Goal: Ask a question

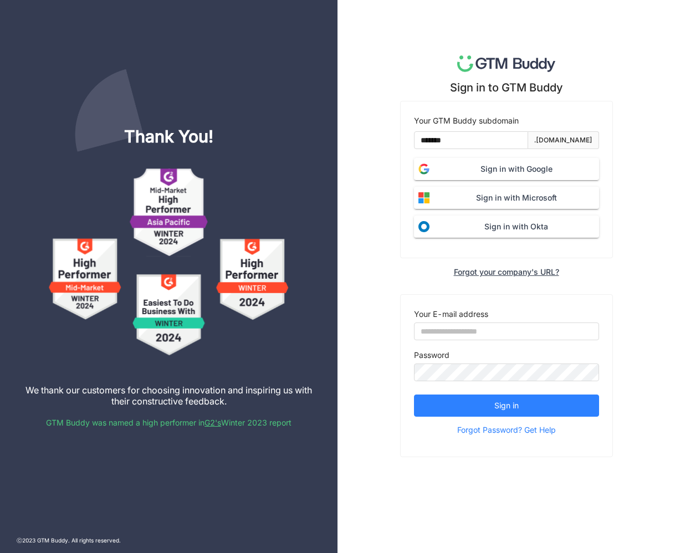
click at [534, 170] on span "Sign in with Google" at bounding box center [516, 169] width 165 height 12
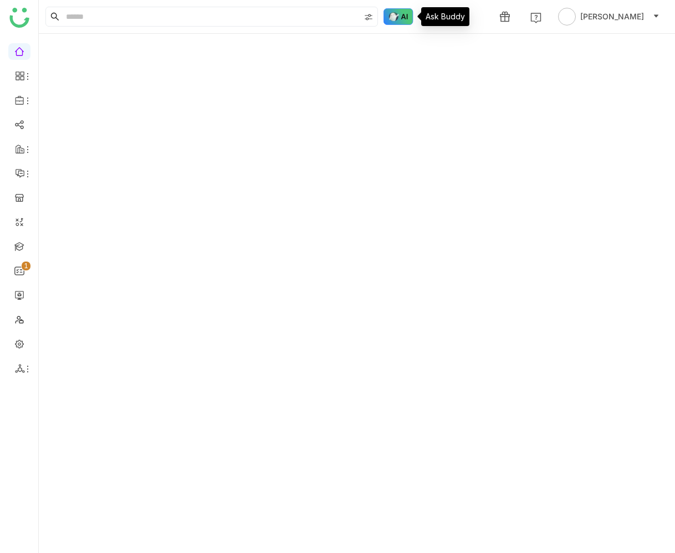
click at [404, 14] on img at bounding box center [399, 16] width 30 height 17
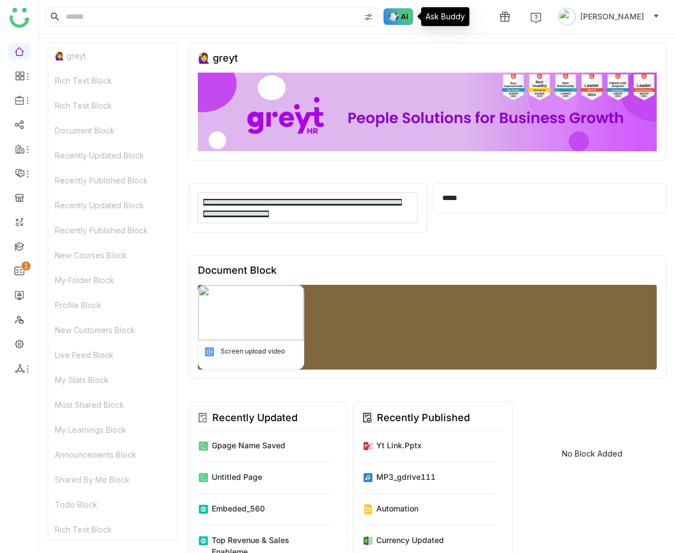
click at [404, 18] on img at bounding box center [399, 16] width 30 height 17
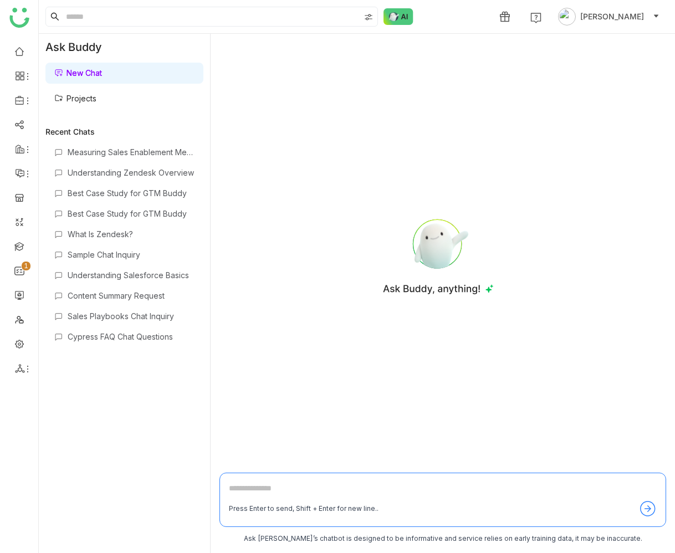
click at [96, 94] on link "Projects" at bounding box center [75, 98] width 42 height 9
click at [96, 97] on link "Projects" at bounding box center [75, 98] width 42 height 9
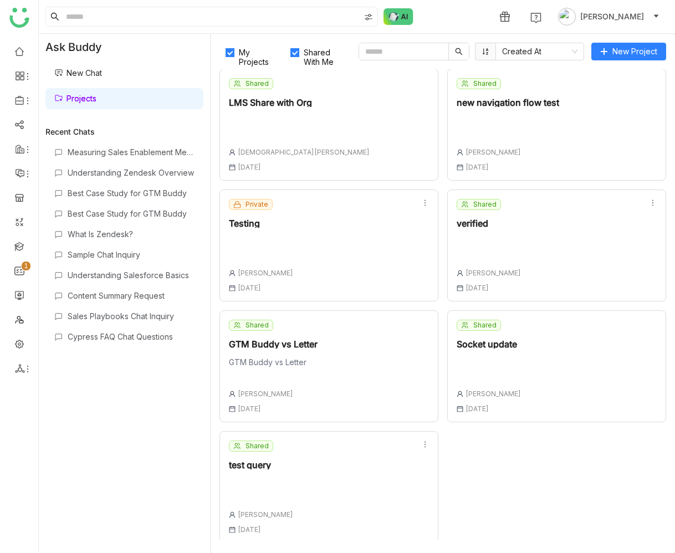
scroll to position [246, 0]
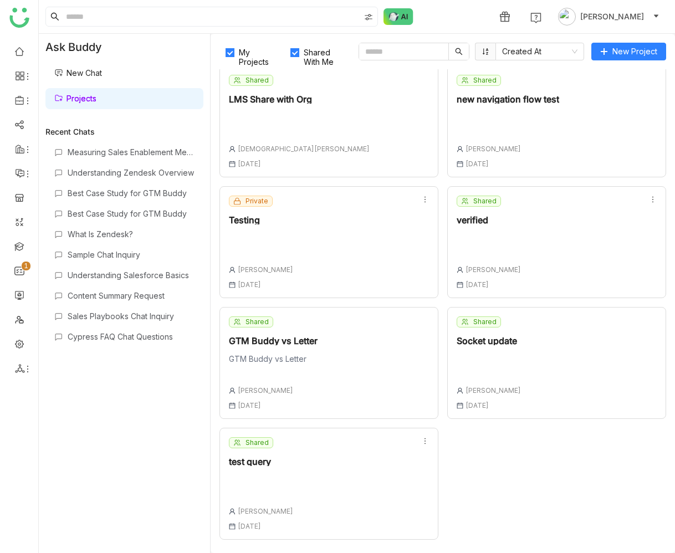
click at [357, 476] on div "Shared test query Uday Bhanu 01 Oct , 2025" at bounding box center [329, 484] width 219 height 112
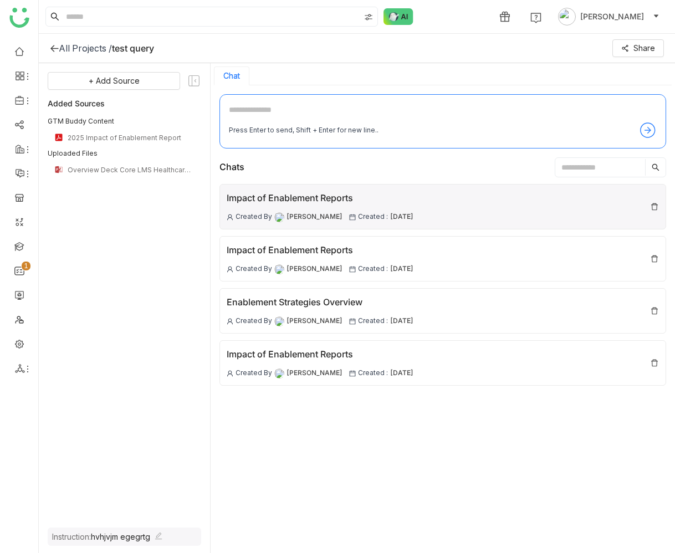
click at [380, 198] on div "Impact of Enablement Reports" at bounding box center [320, 198] width 187 height 14
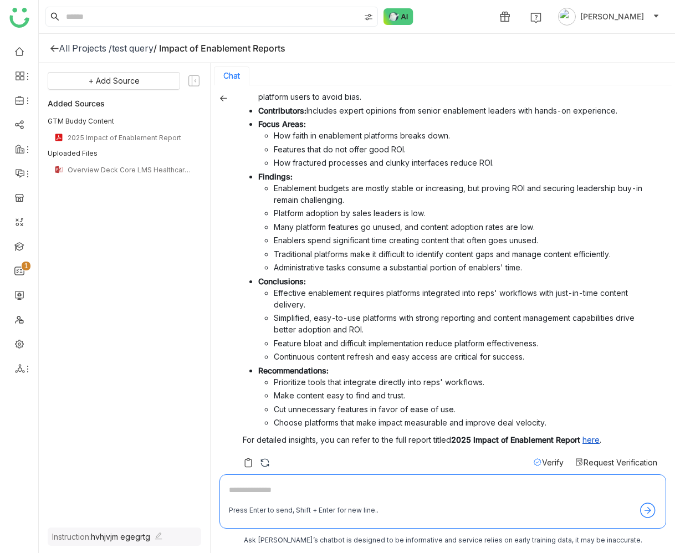
scroll to position [139, 0]
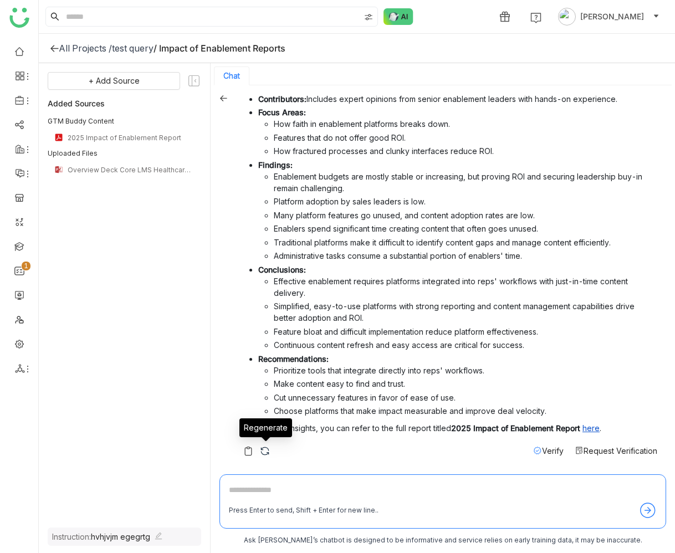
click at [266, 451] on img at bounding box center [264, 451] width 11 height 11
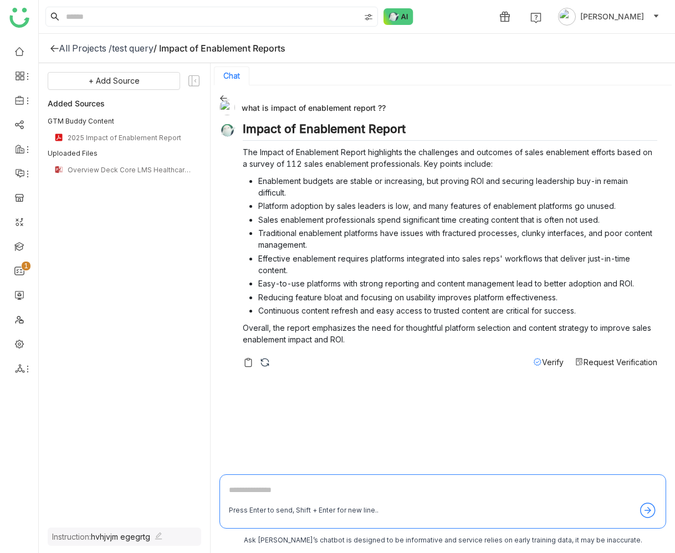
click at [262, 361] on img at bounding box center [264, 362] width 11 height 11
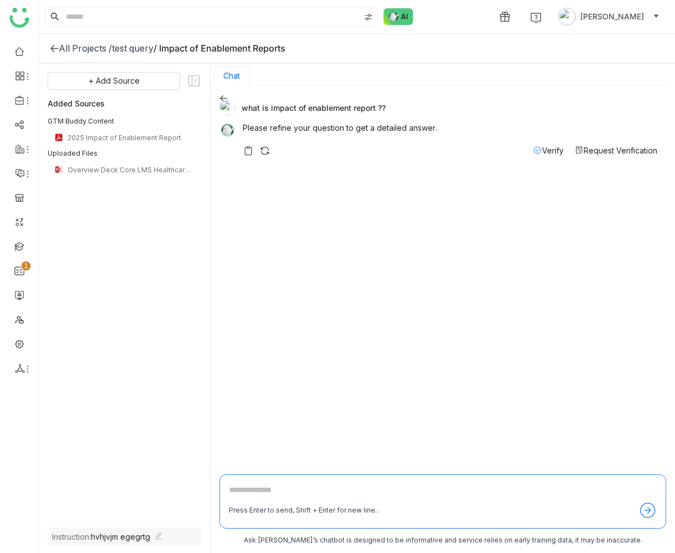
drag, startPoint x: 242, startPoint y: 109, endPoint x: 385, endPoint y: 108, distance: 143.6
click at [385, 108] on div "what is impact of enablement report ??" at bounding box center [439, 108] width 438 height 16
copy div "what is impact of enablement report ??"
click at [229, 74] on button "Chat" at bounding box center [231, 76] width 17 height 9
click at [150, 48] on div "test query" at bounding box center [133, 48] width 42 height 11
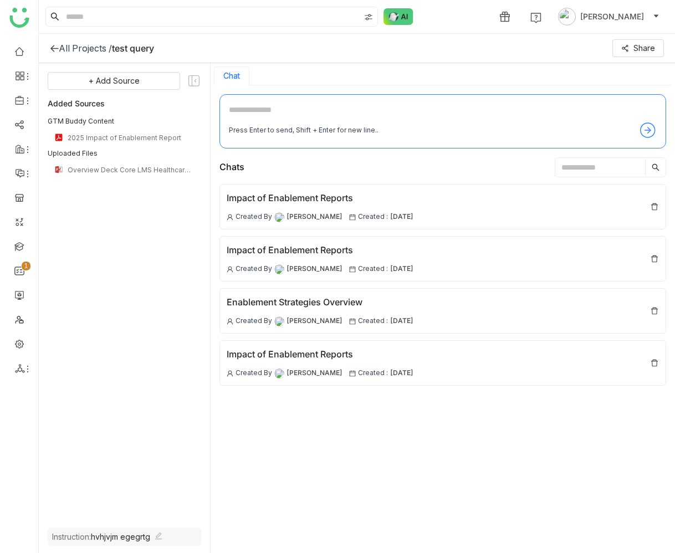
click at [275, 110] on textarea at bounding box center [443, 113] width 428 height 18
paste textarea "**********"
type textarea "**********"
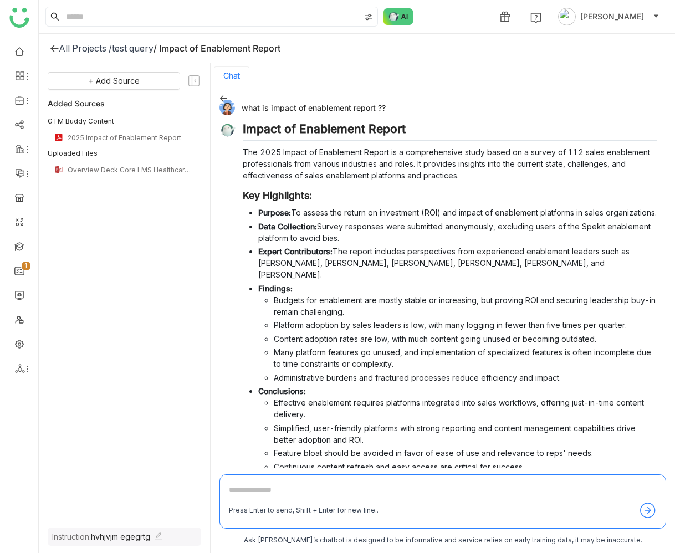
click at [330, 105] on div "what is impact of enablement report ??" at bounding box center [439, 108] width 438 height 16
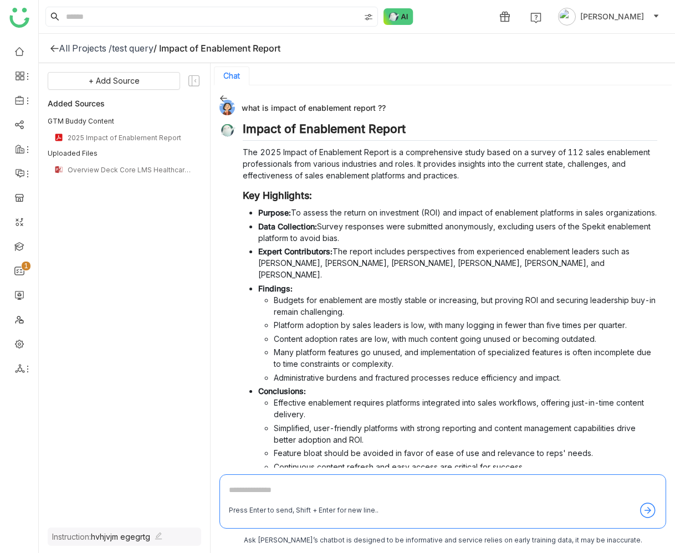
click at [224, 101] on icon at bounding box center [224, 98] width 8 height 8
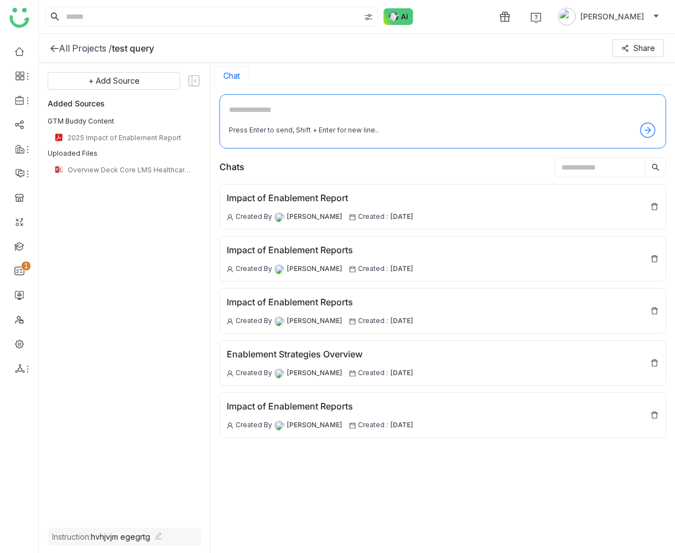
click at [258, 111] on textarea at bounding box center [443, 113] width 428 height 18
paste textarea "**********"
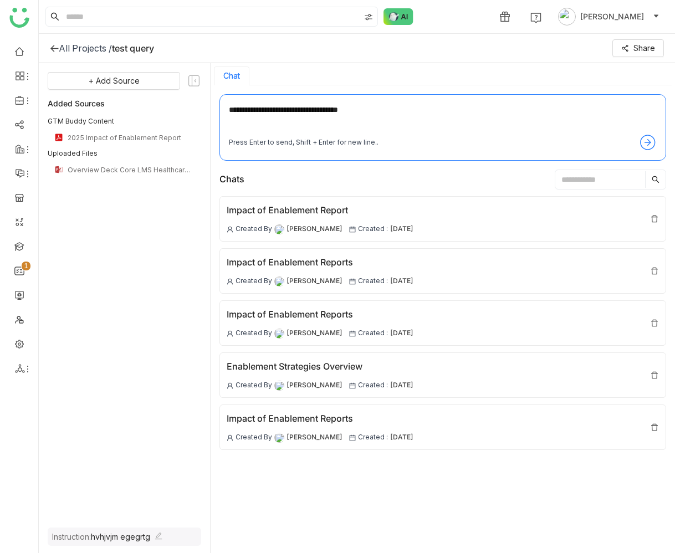
type textarea "**********"
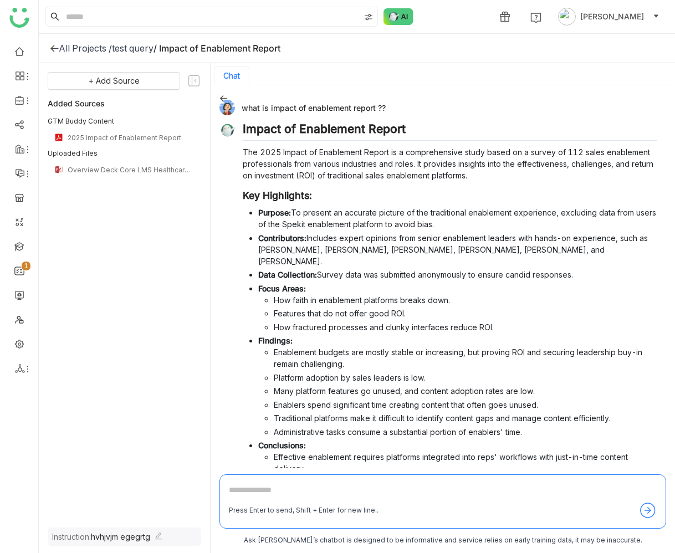
click at [303, 107] on div "what is impact of enablement report ??" at bounding box center [439, 108] width 438 height 16
copy div "what is impact of enablement report ??"
click at [128, 48] on div "test query" at bounding box center [133, 48] width 42 height 11
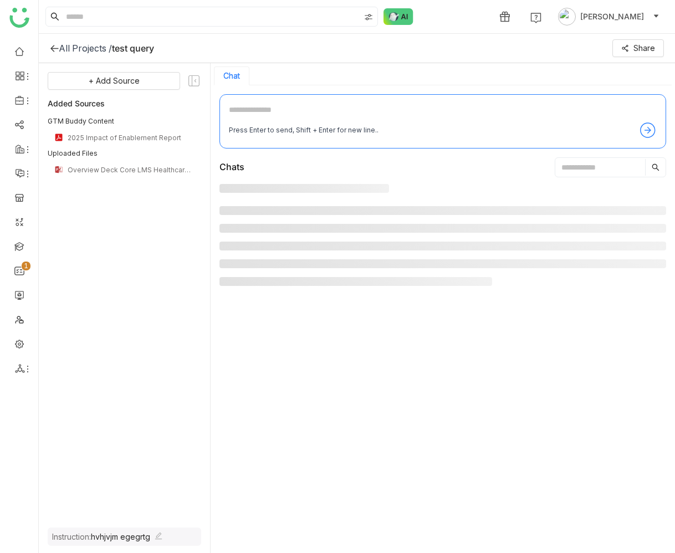
click at [278, 108] on textarea at bounding box center [443, 113] width 428 height 18
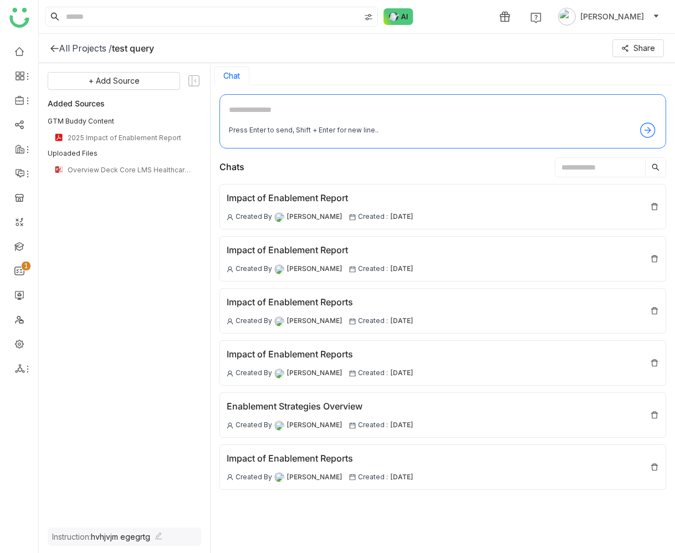
paste textarea "**********"
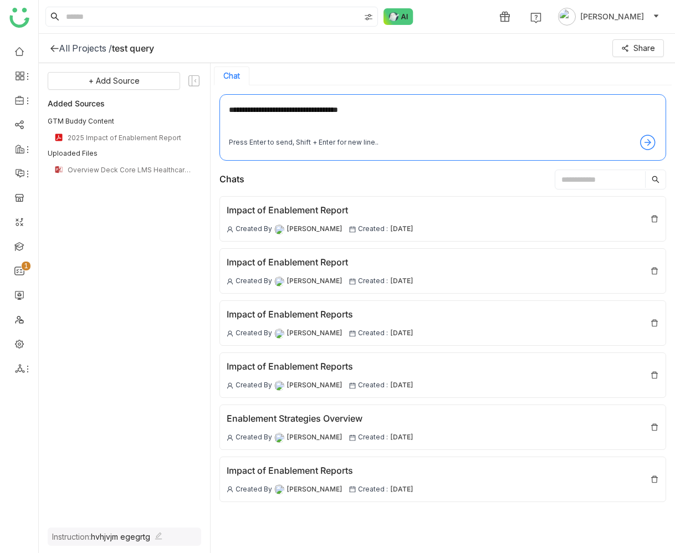
type textarea "**********"
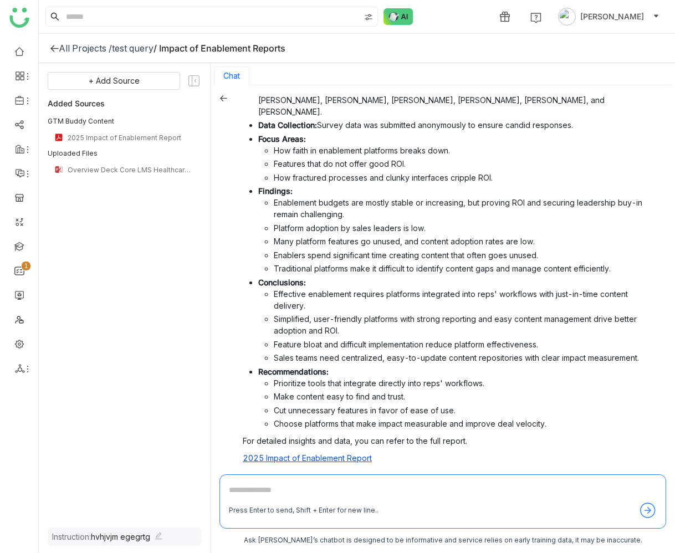
scroll to position [168, 0]
